Goal: Task Accomplishment & Management: Use online tool/utility

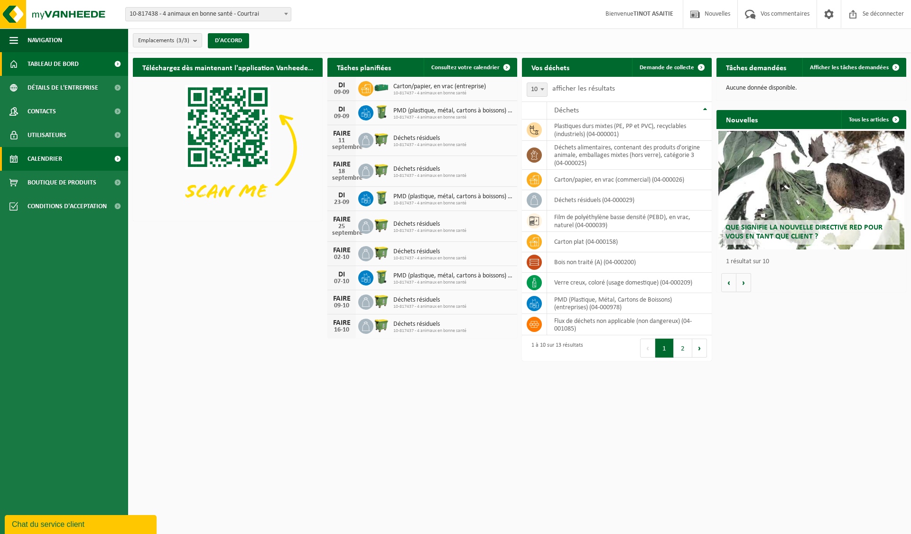
click at [61, 158] on font "Calendrier" at bounding box center [45, 159] width 35 height 7
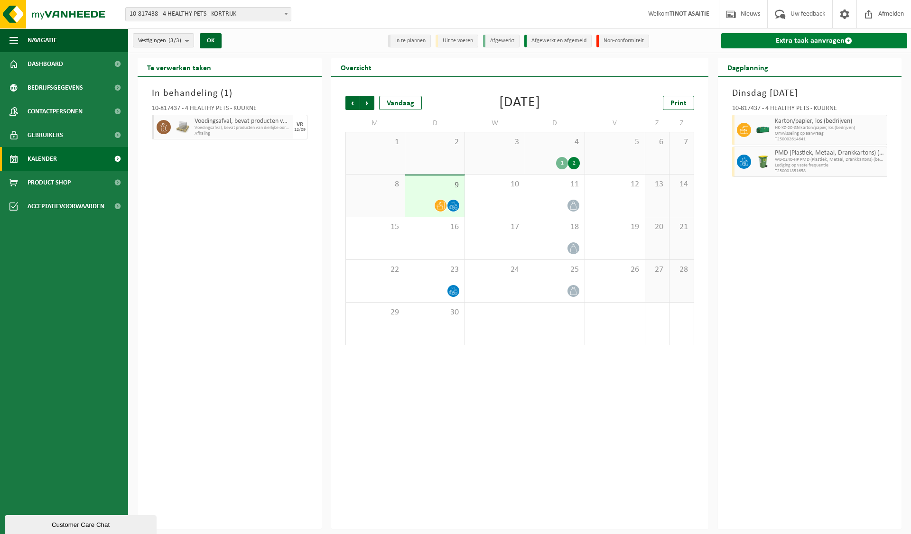
click at [812, 41] on link "Extra taak aanvragen" at bounding box center [814, 40] width 186 height 15
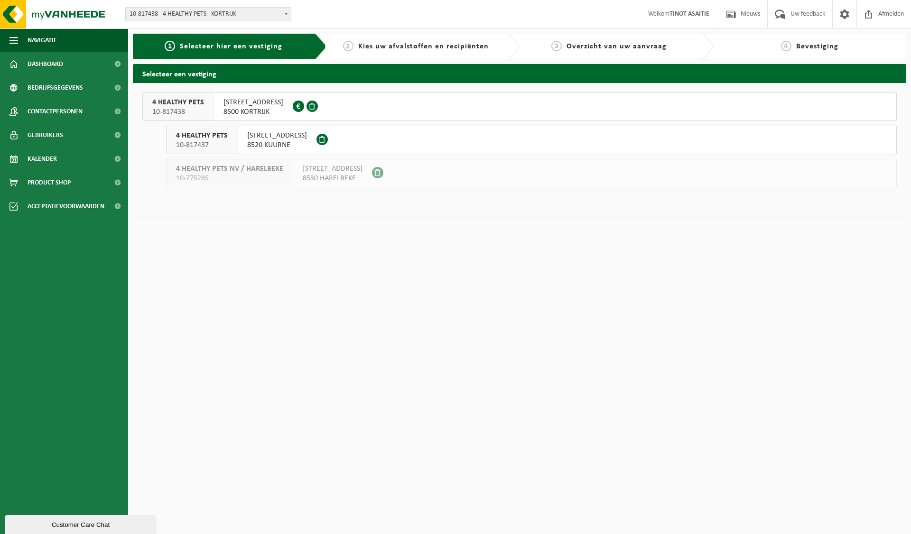
click at [279, 139] on span "NOORDLAAN 33" at bounding box center [277, 135] width 60 height 9
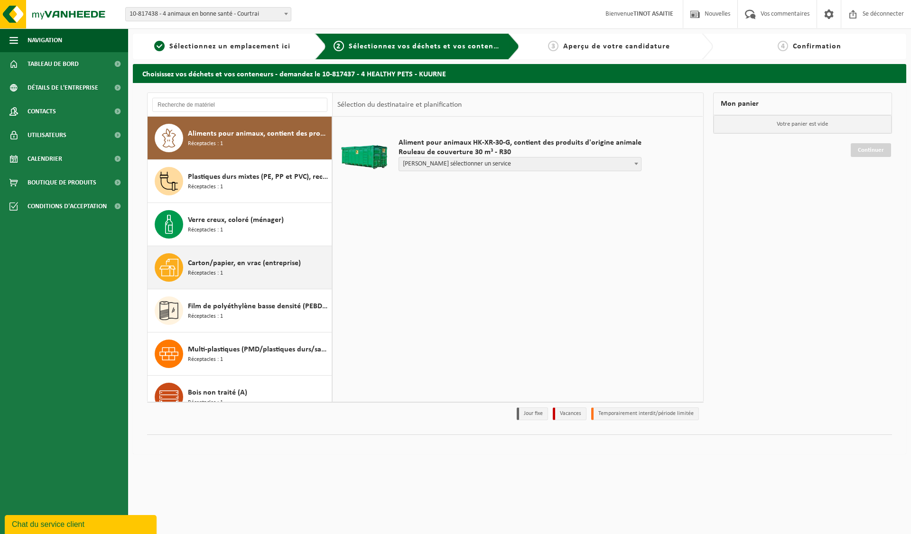
click at [211, 269] on span "Réceptacles : 1" at bounding box center [205, 273] width 35 height 9
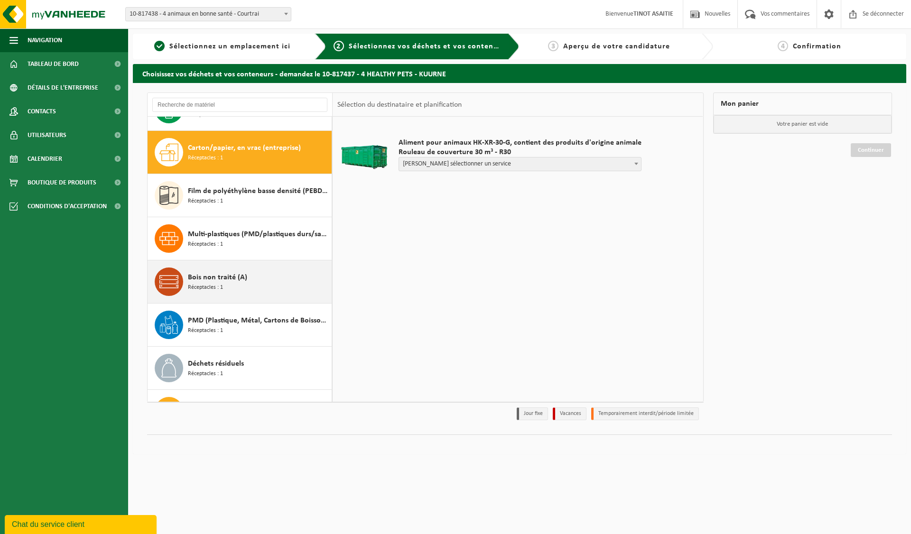
scroll to position [130, 0]
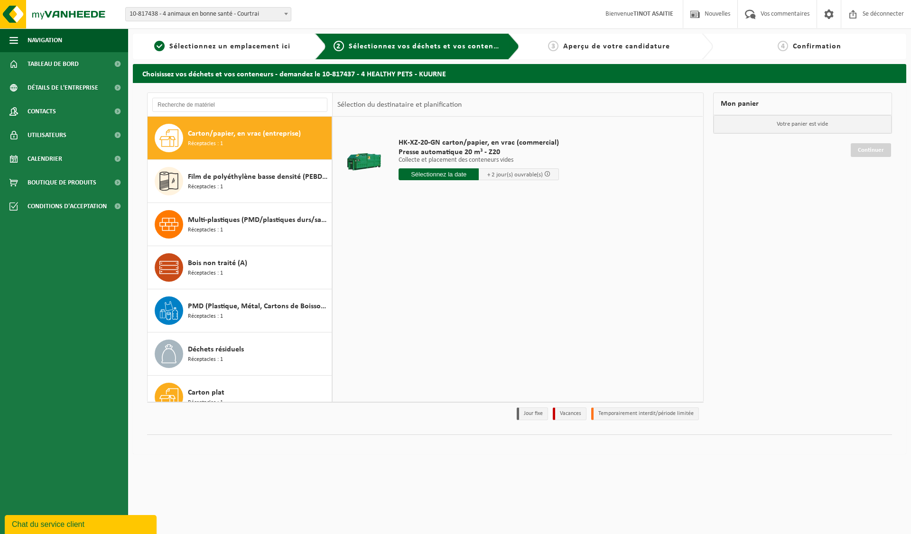
click at [443, 177] on input "text" at bounding box center [439, 174] width 80 height 12
click at [751, 203] on div "Mon panier Votre panier est vide Continuer" at bounding box center [802, 259] width 189 height 333
